Goal: Transaction & Acquisition: Purchase product/service

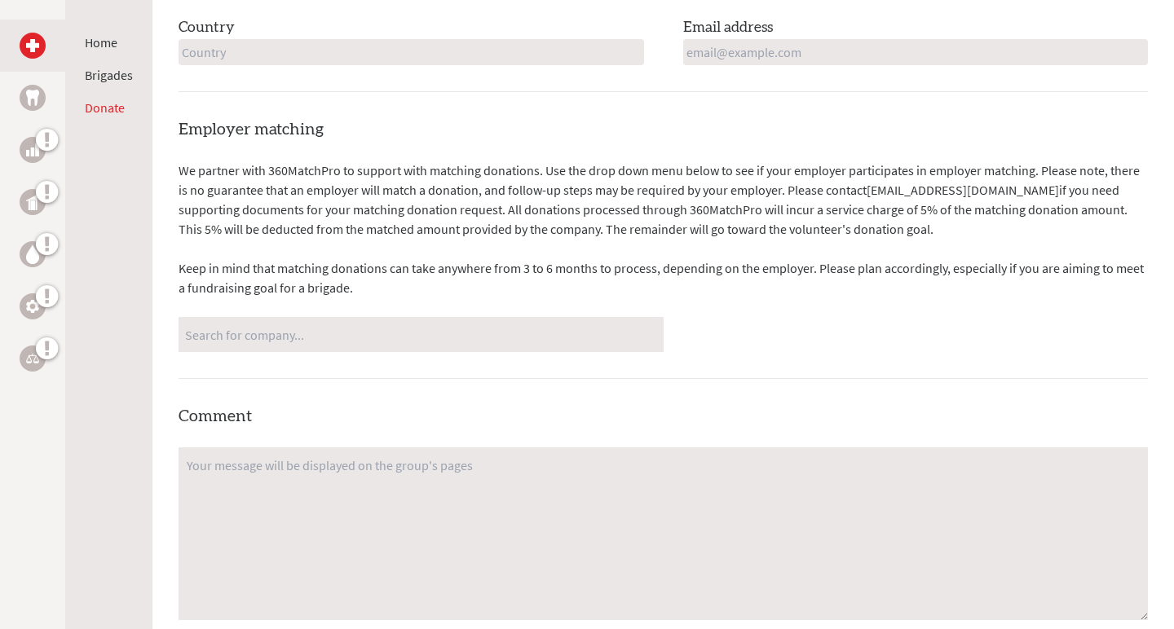
scroll to position [1455, 0]
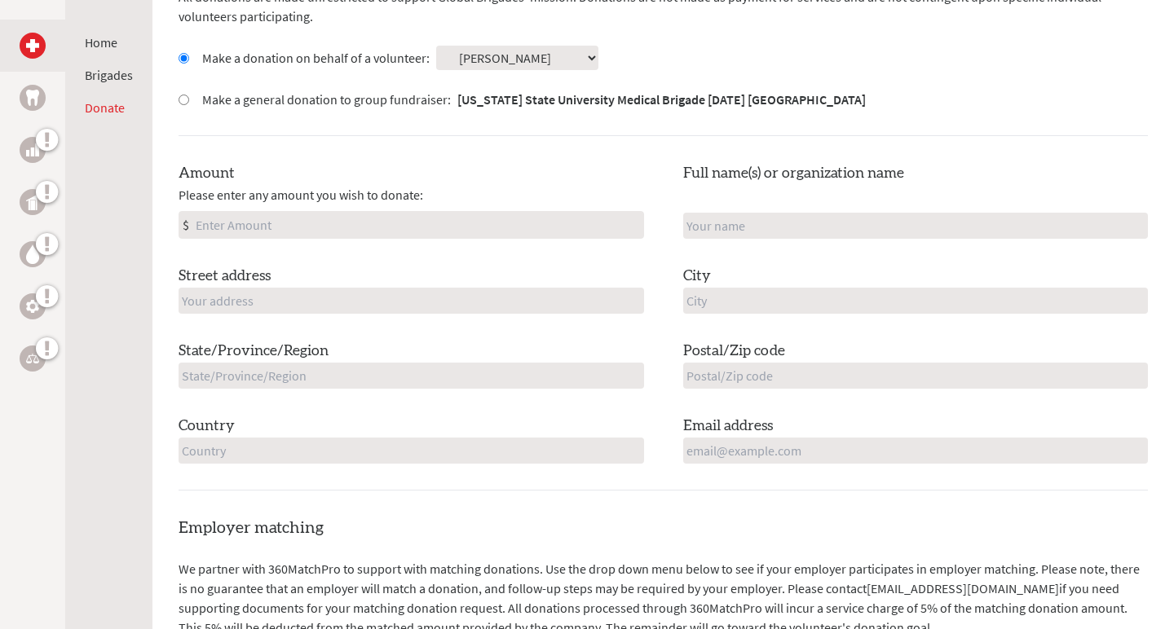
scroll to position [502, 0]
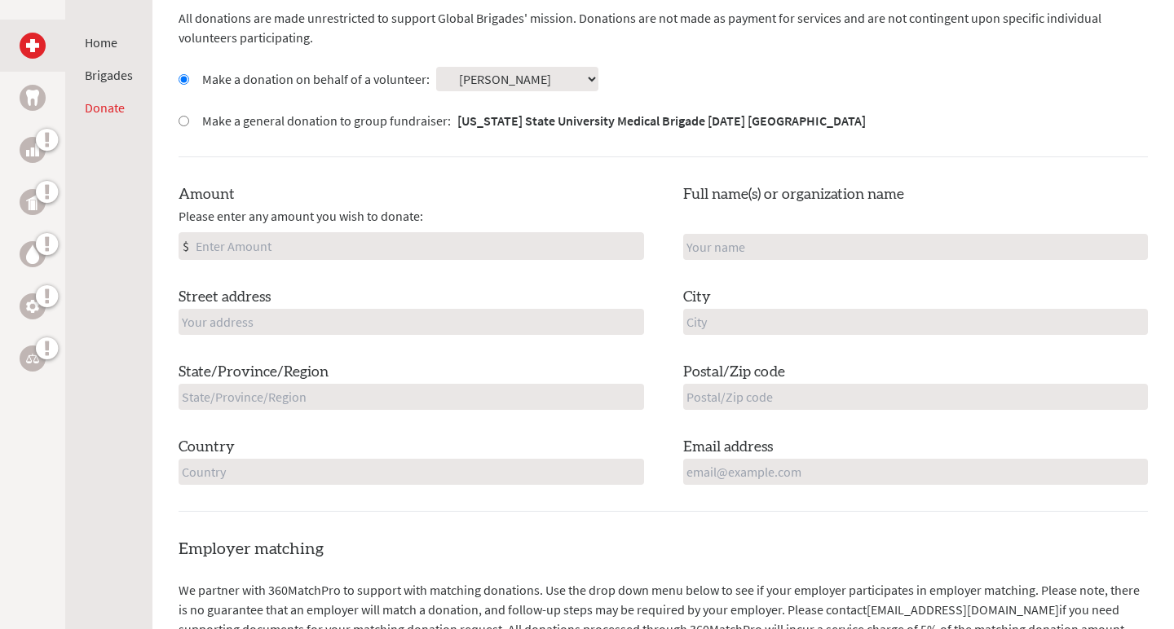
click at [392, 238] on input "Amount" at bounding box center [417, 246] width 451 height 26
type input "100"
click at [1128, 244] on input "text" at bounding box center [916, 247] width 466 height 26
type input "[PERSON_NAME]"
type input "[STREET_ADDRESS]"
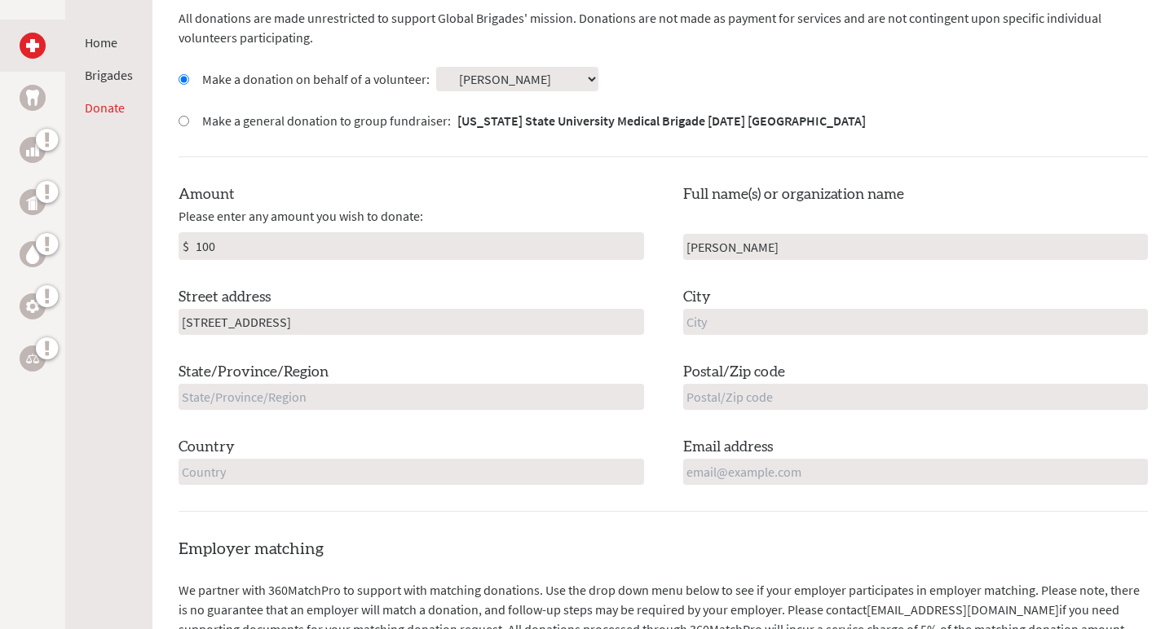
type input "[GEOGRAPHIC_DATA]"
type input "CA"
type input "93063"
type input "[GEOGRAPHIC_DATA]"
type input "[EMAIL_ADDRESS][DOMAIN_NAME]"
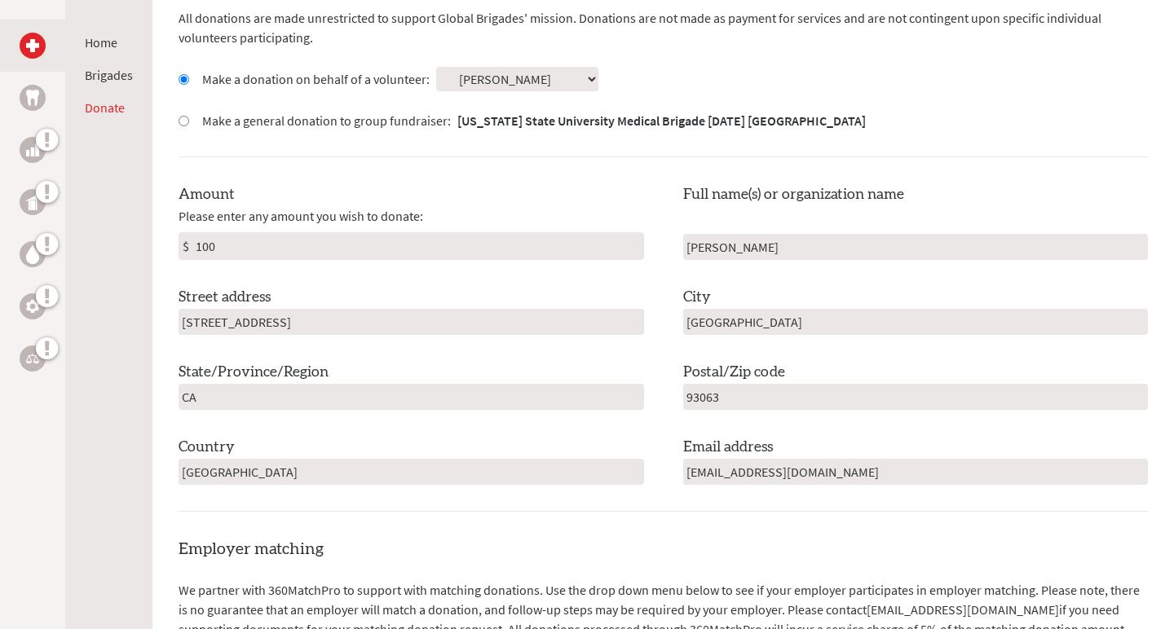
click at [780, 243] on input "[PERSON_NAME]" at bounding box center [916, 247] width 466 height 26
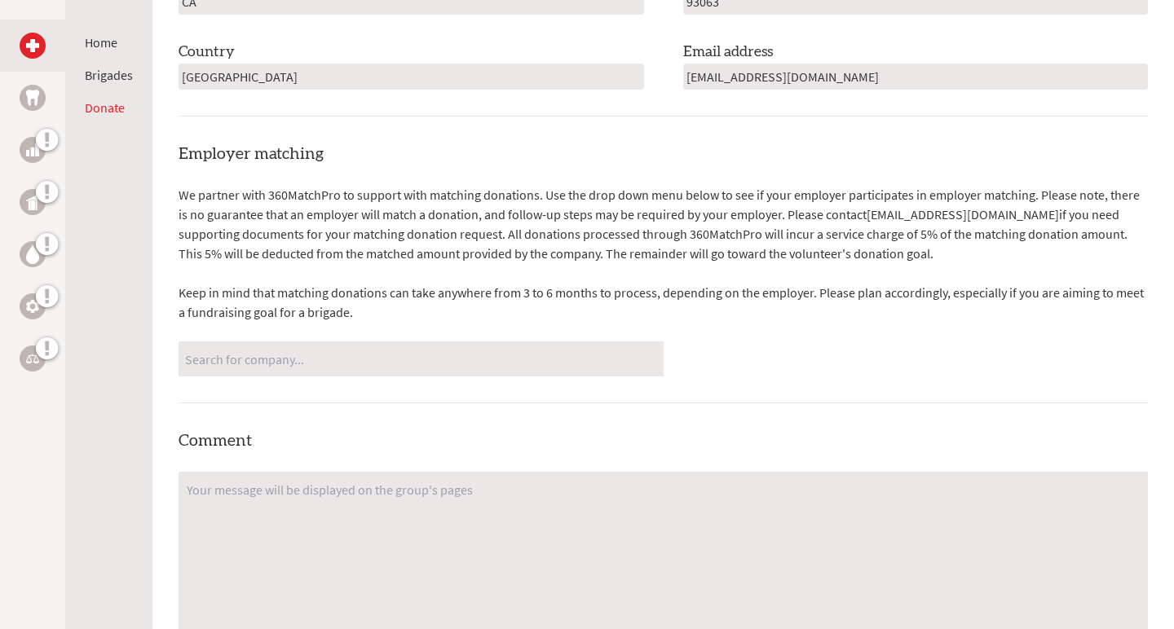
scroll to position [898, 0]
type input "[PERSON_NAME]"
click at [563, 411] on div "Employer matching We partner with 360MatchPro to support with matching donation…" at bounding box center [663, 486] width 969 height 687
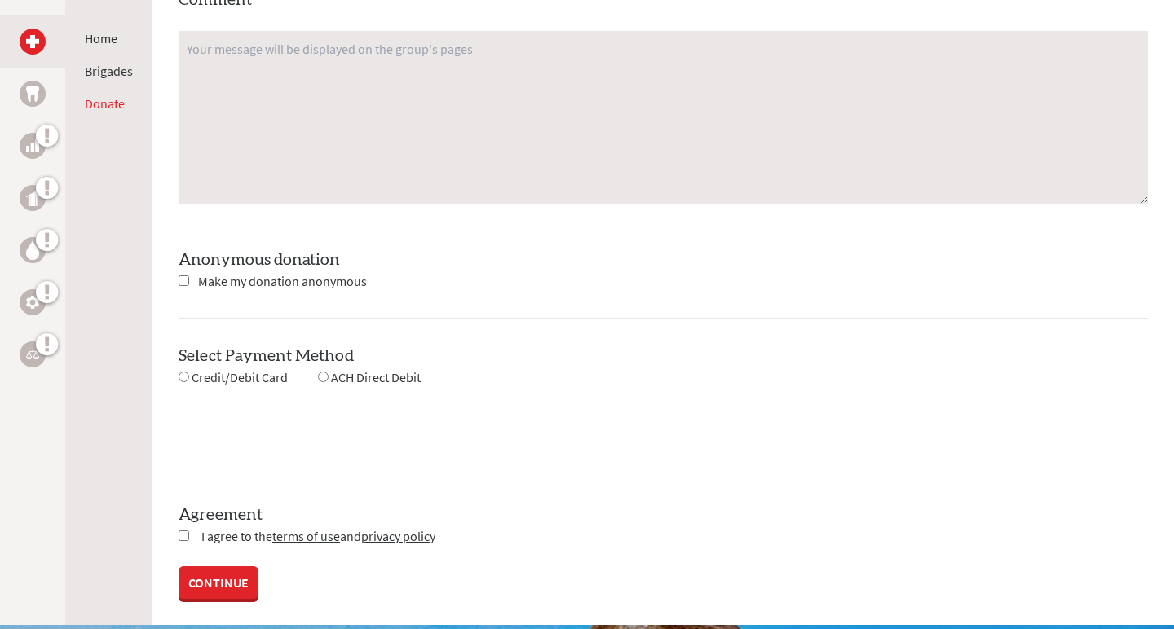
scroll to position [1340, 0]
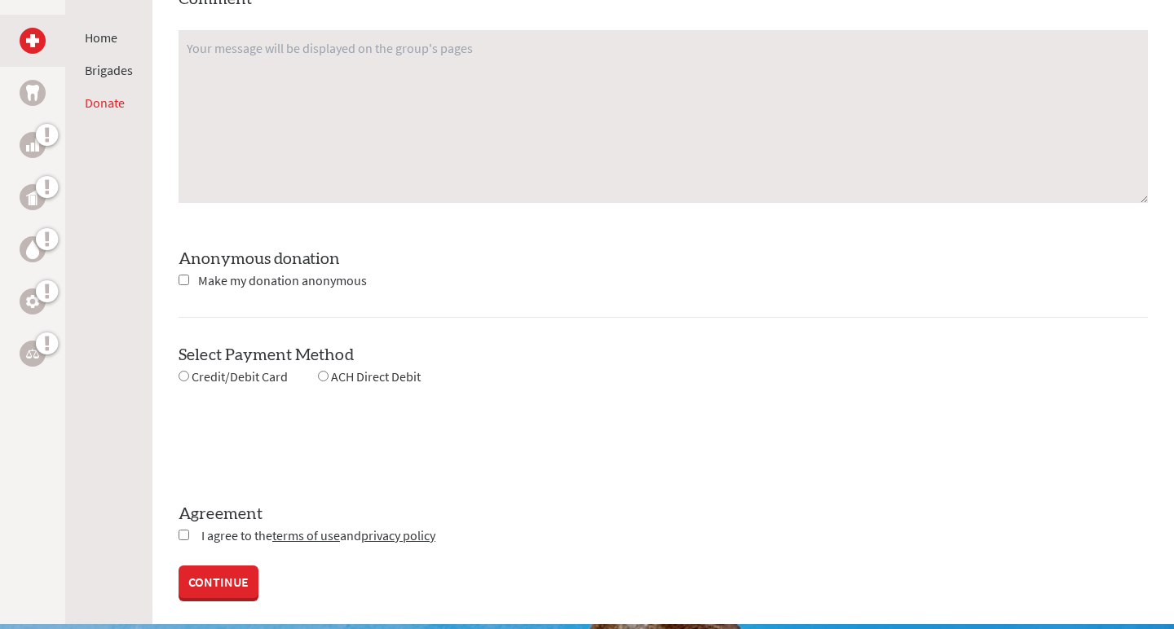
click at [184, 373] on input "radio" at bounding box center [184, 376] width 11 height 11
radio input "true"
